Goal: Check status: Check status

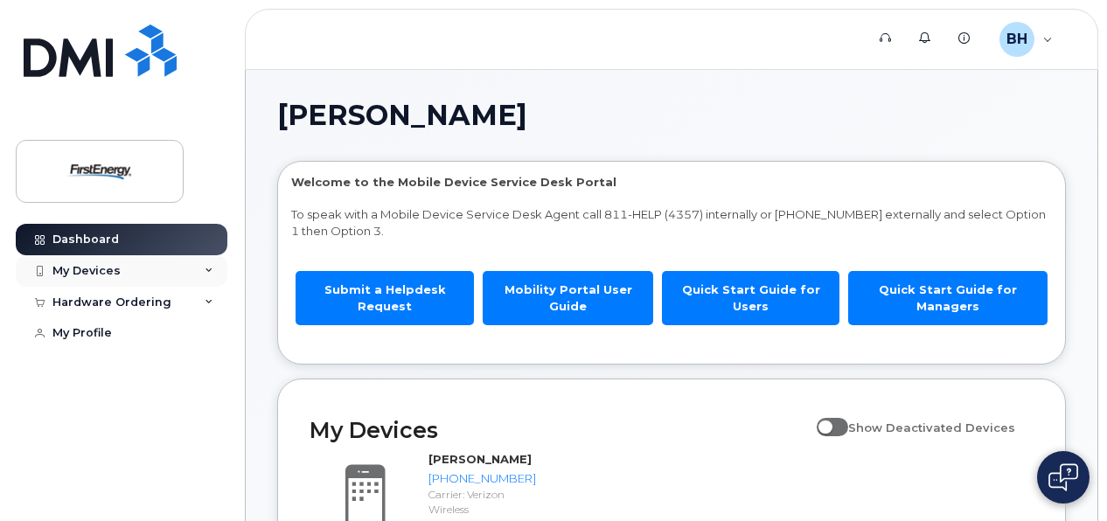
click at [101, 271] on div "My Devices" at bounding box center [86, 271] width 68 height 14
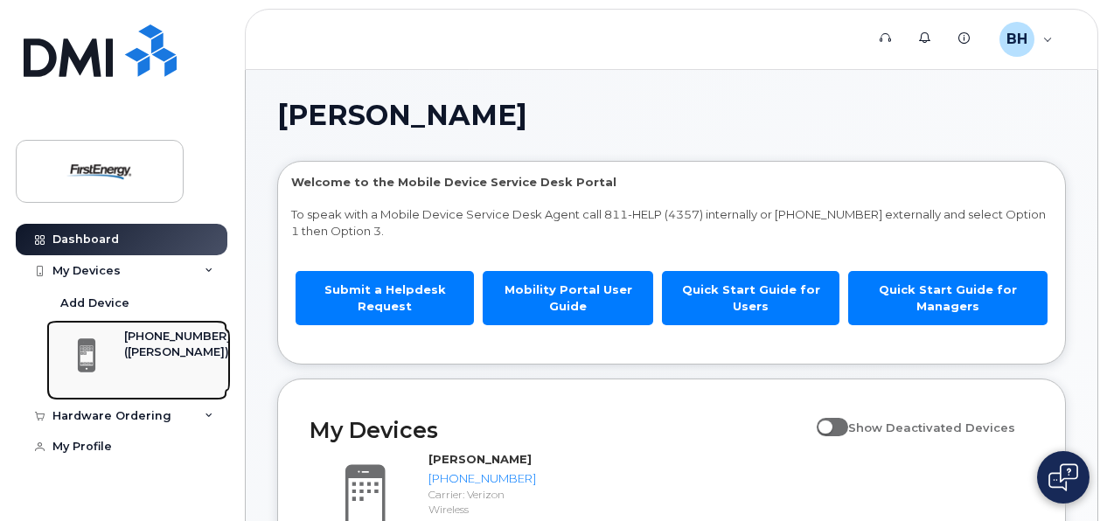
click at [140, 346] on div "([PERSON_NAME])" at bounding box center [177, 353] width 107 height 16
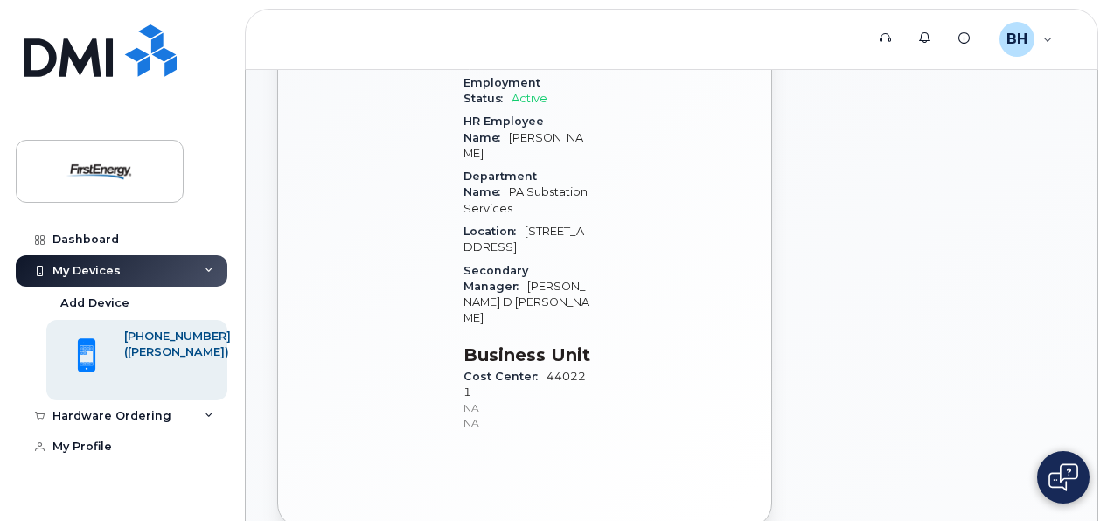
scroll to position [595, 0]
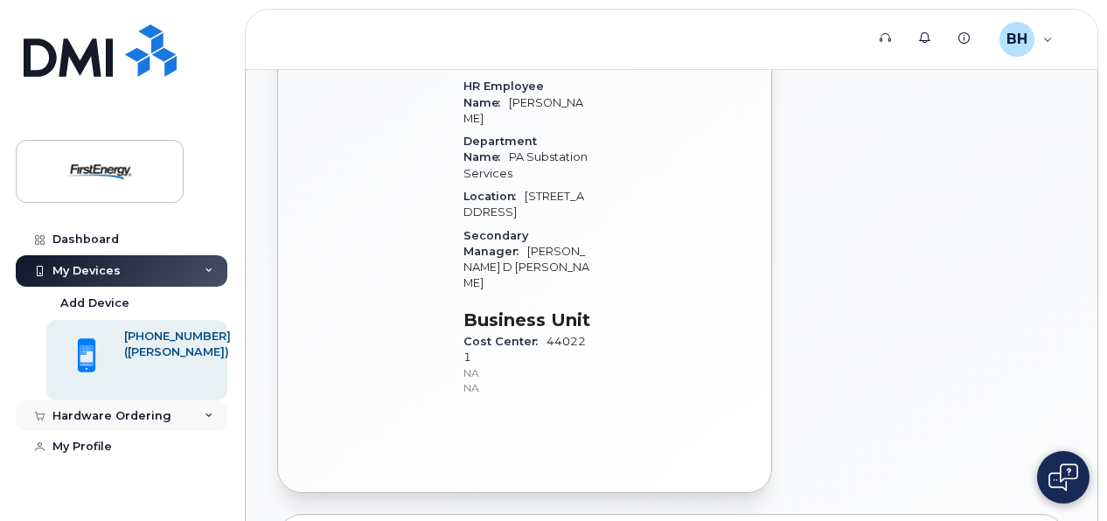
click at [192, 410] on div "Hardware Ordering" at bounding box center [122, 416] width 212 height 31
click at [94, 443] on div "My Orders" at bounding box center [91, 448] width 63 height 16
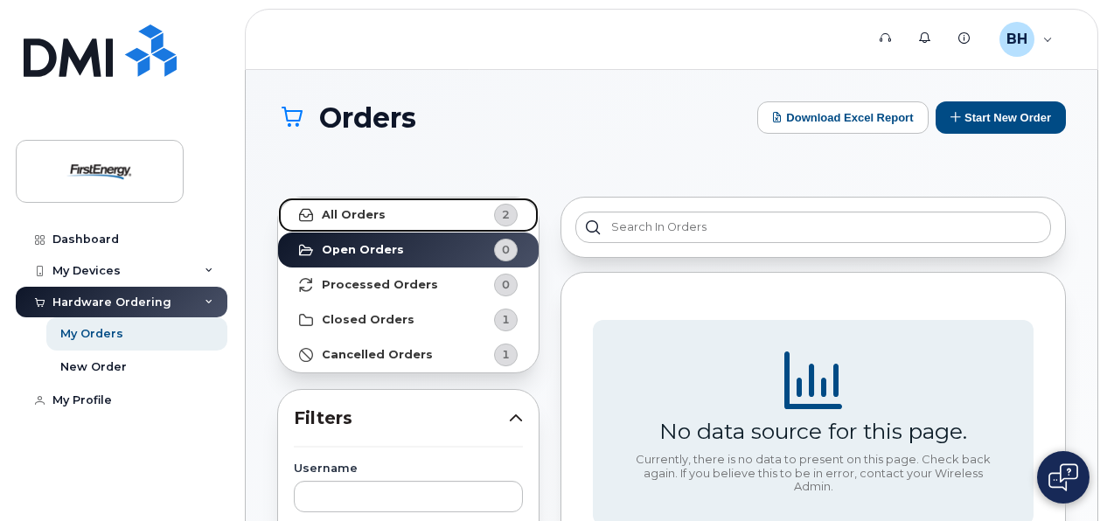
click at [372, 208] on strong "All Orders" at bounding box center [354, 215] width 64 height 14
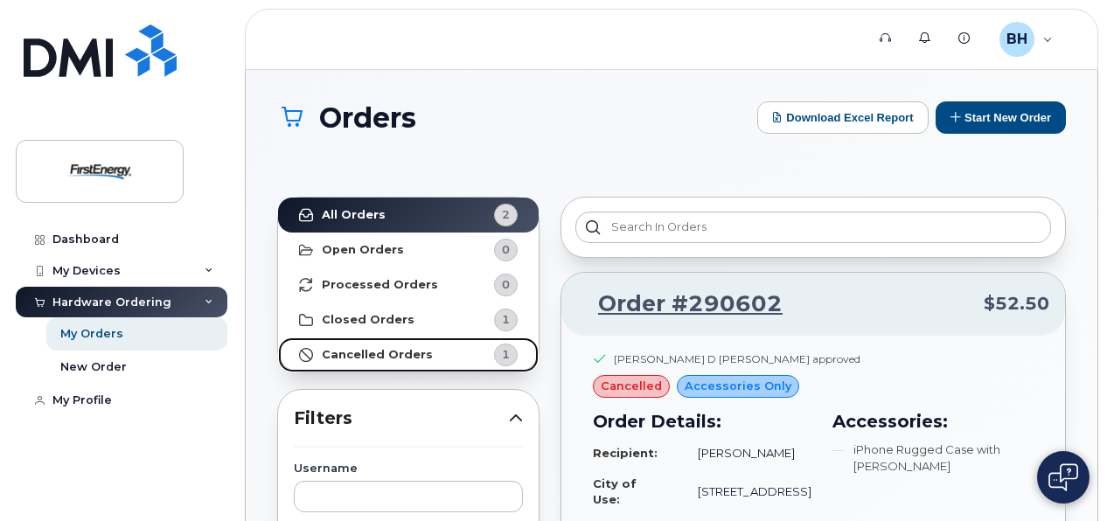
click at [398, 352] on strong "Cancelled Orders" at bounding box center [377, 355] width 111 height 14
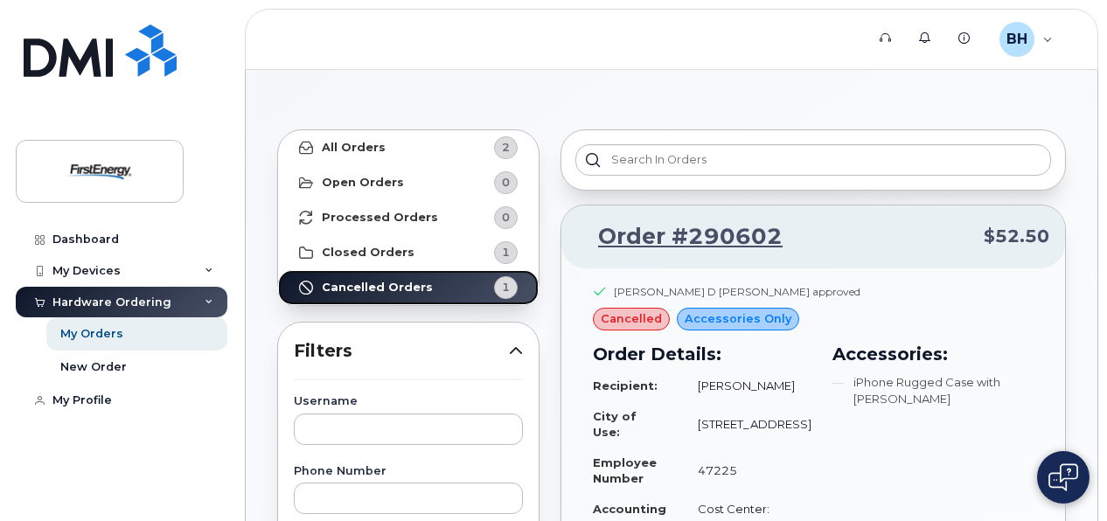
scroll to position [35, 0]
